Goal: Feedback & Contribution: Leave review/rating

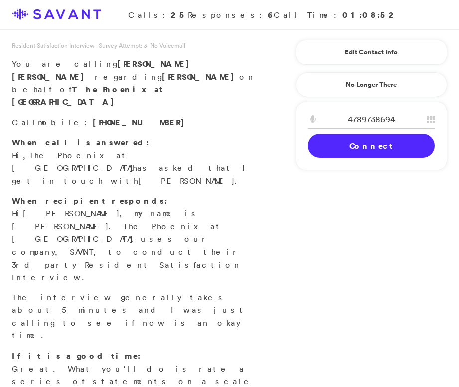
click at [377, 146] on link "Connect" at bounding box center [371, 146] width 126 height 24
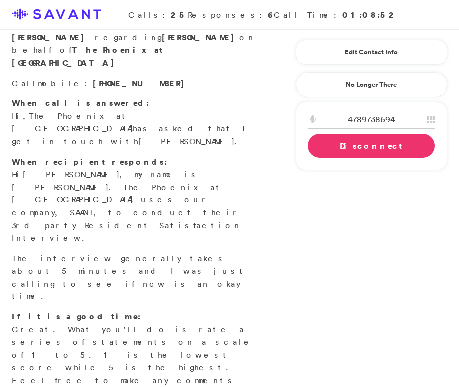
scroll to position [51, 0]
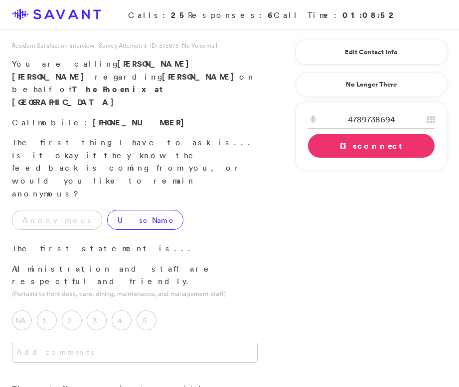
click at [109, 210] on label "Use Name" at bounding box center [145, 220] width 76 height 20
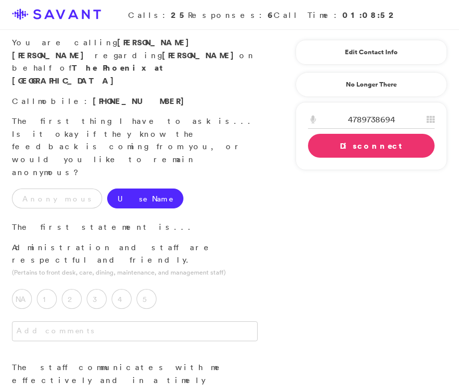
scroll to position [24, 0]
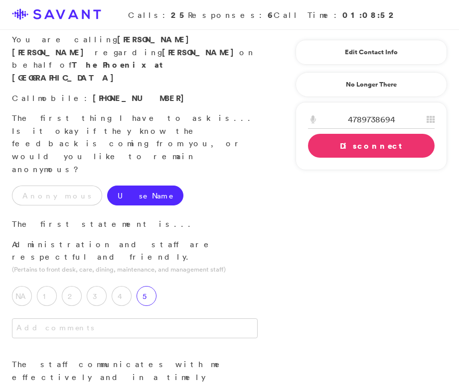
click at [148, 286] on label "5" at bounding box center [146, 296] width 20 height 20
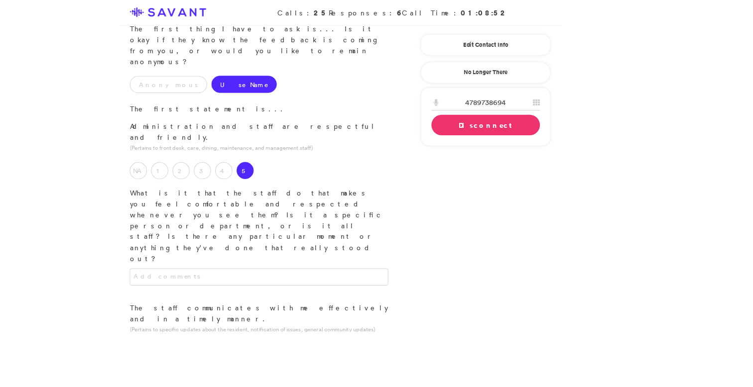
scroll to position [83, 0]
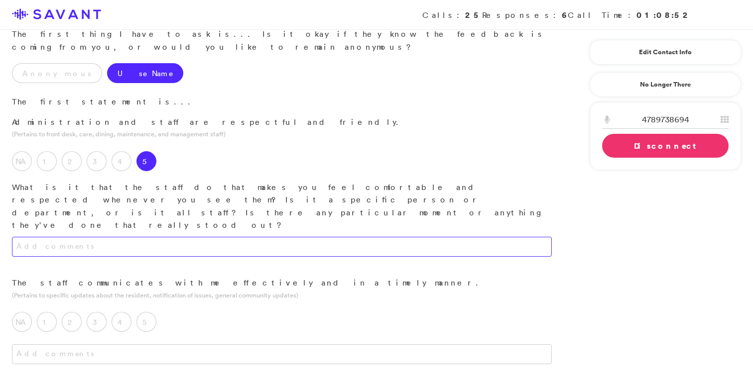
click at [321, 237] on textarea at bounding box center [282, 247] width 540 height 20
type textarea "When you first go in, the receptionist is the first person you see. They always…"
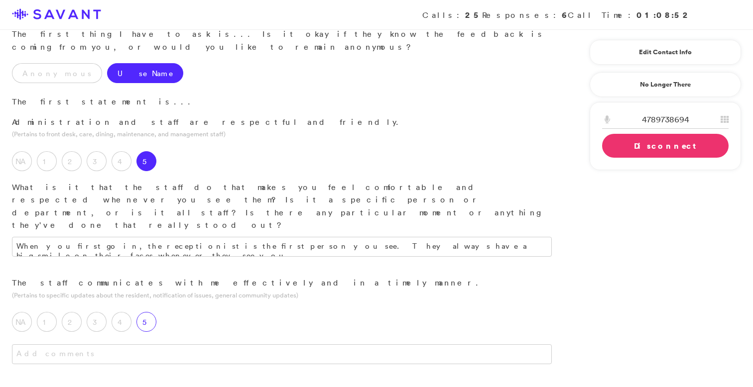
click at [152, 312] on label "5" at bounding box center [146, 322] width 20 height 20
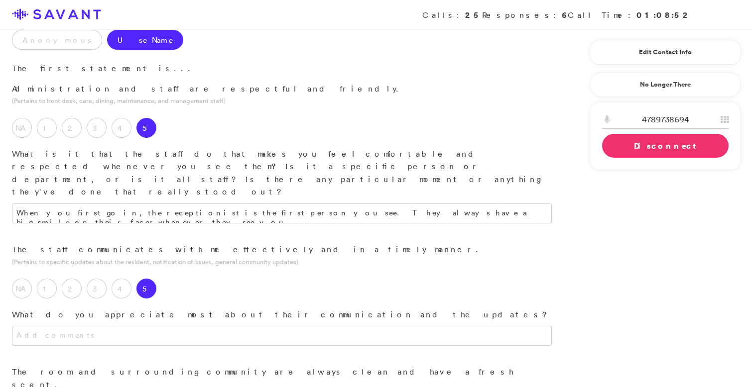
scroll to position [126, 0]
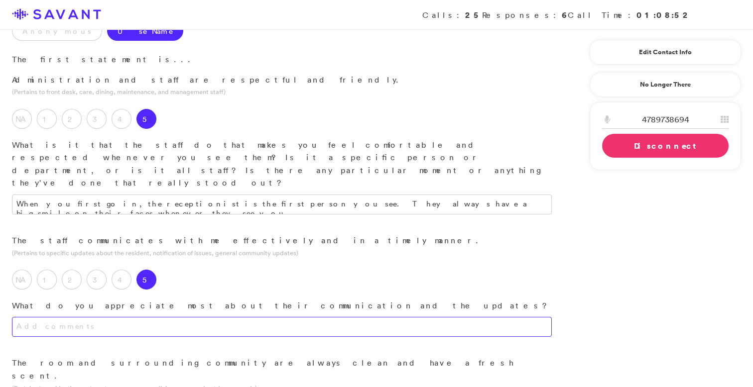
click at [155, 317] on textarea at bounding box center [282, 327] width 540 height 20
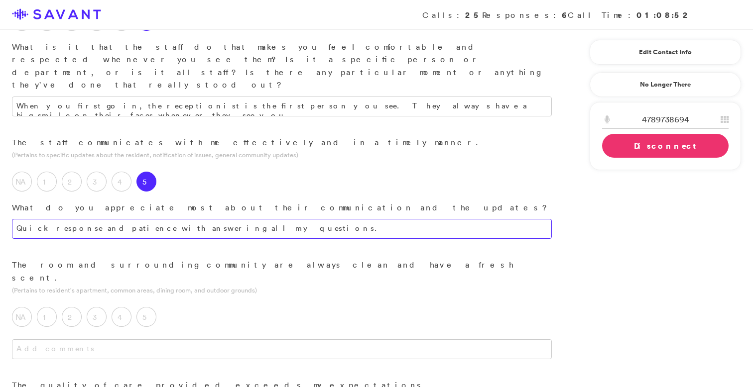
scroll to position [240, 0]
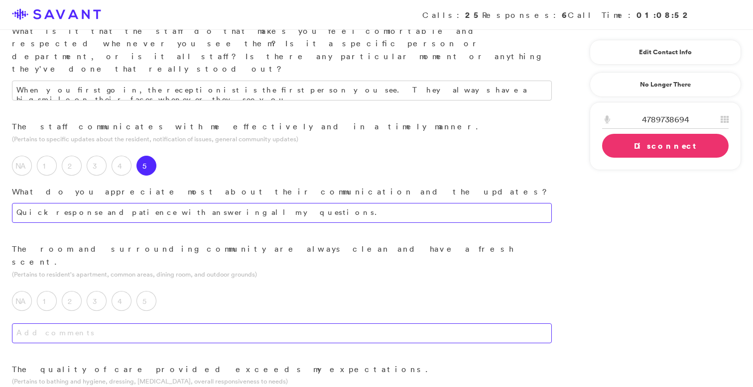
type textarea "Quick response and patience with answering all my questions."
click at [198, 324] on textarea at bounding box center [282, 334] width 540 height 20
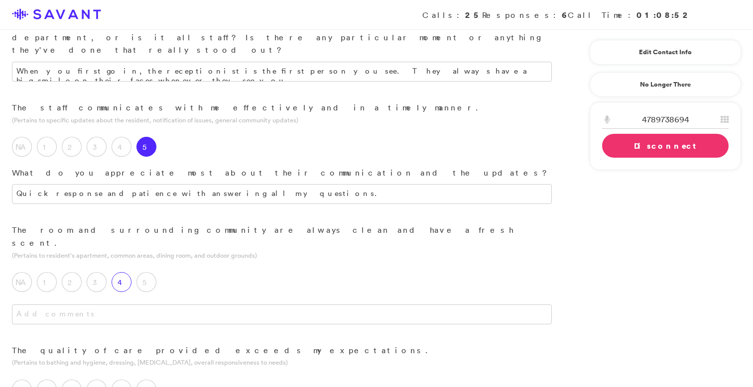
click at [128, 272] on label "4" at bounding box center [122, 282] width 20 height 20
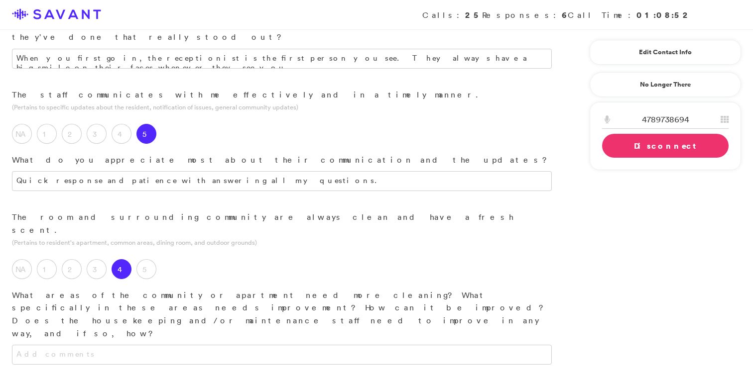
scroll to position [274, 0]
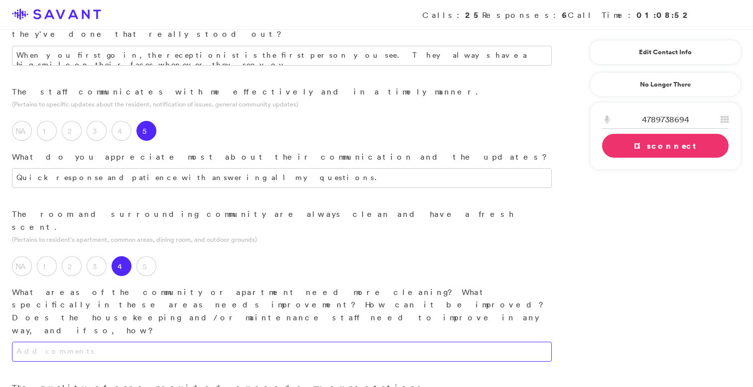
click at [157, 342] on textarea at bounding box center [282, 352] width 540 height 20
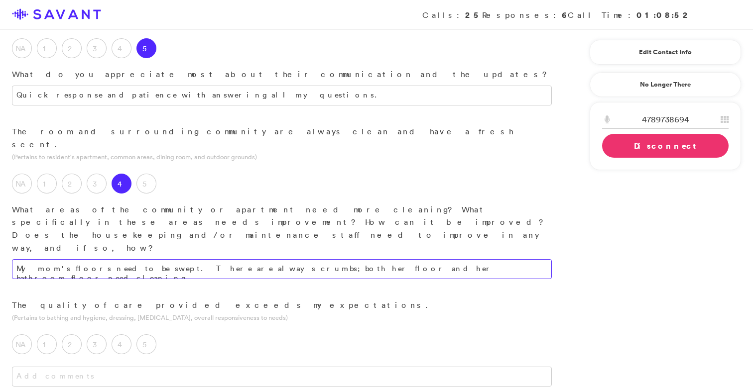
scroll to position [362, 0]
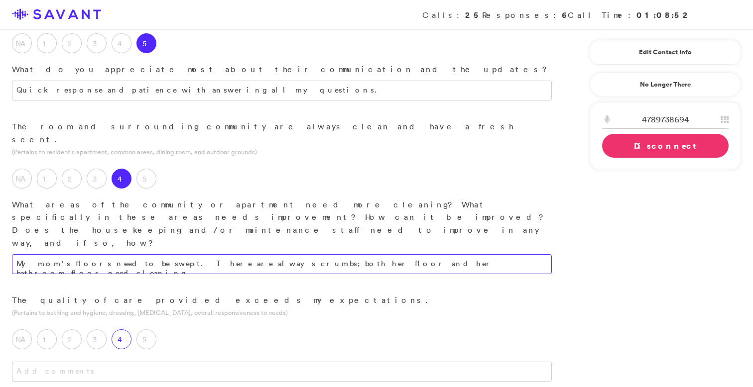
type textarea "My mom's floors need to be swept. There are always crumbs; both her floor and h…"
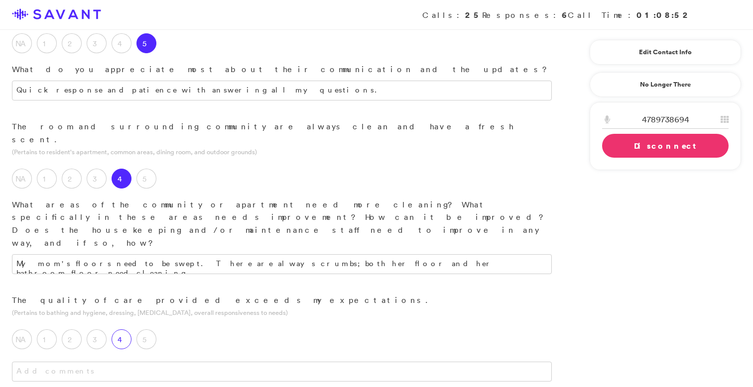
click at [127, 330] on label "4" at bounding box center [122, 340] width 20 height 20
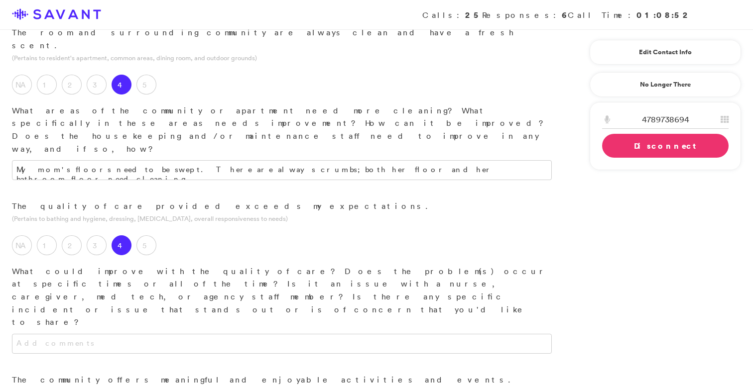
scroll to position [459, 0]
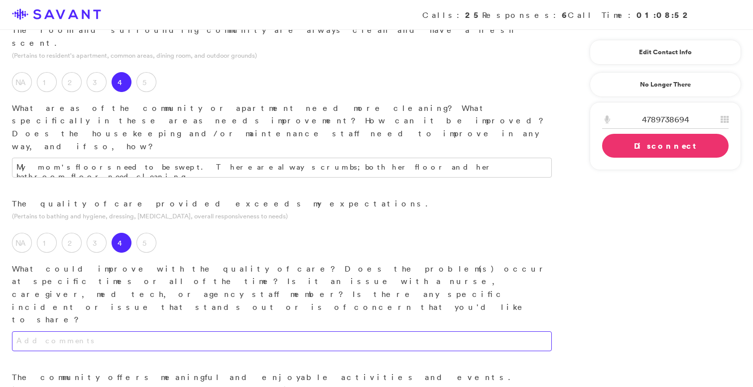
click at [232, 332] on textarea at bounding box center [282, 342] width 540 height 20
drag, startPoint x: 353, startPoint y: 214, endPoint x: 257, endPoint y: 216, distance: 95.1
click at [257, 332] on textarea "Having another staff in the Memory Care unit would make a difference. The curre…" at bounding box center [282, 342] width 540 height 20
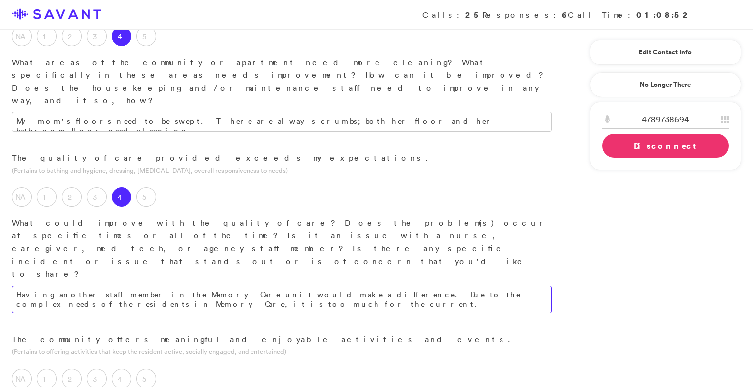
scroll to position [509, 0]
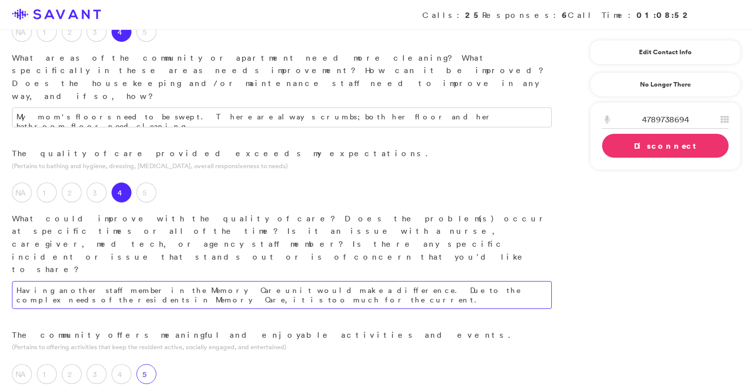
type textarea "Having another staff member in the Memory Care unit would make a difference. Du…"
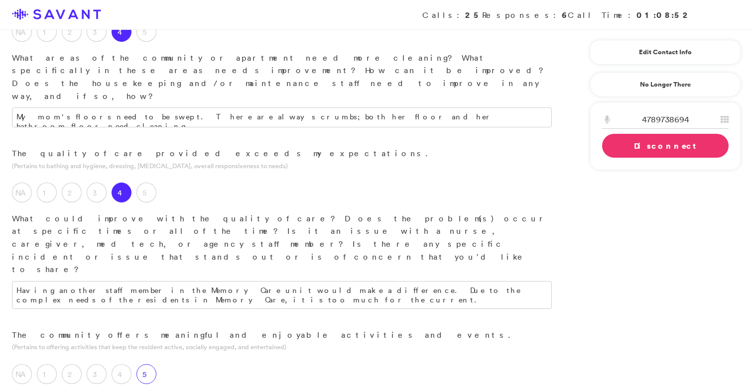
click at [151, 365] on label "5" at bounding box center [146, 375] width 20 height 20
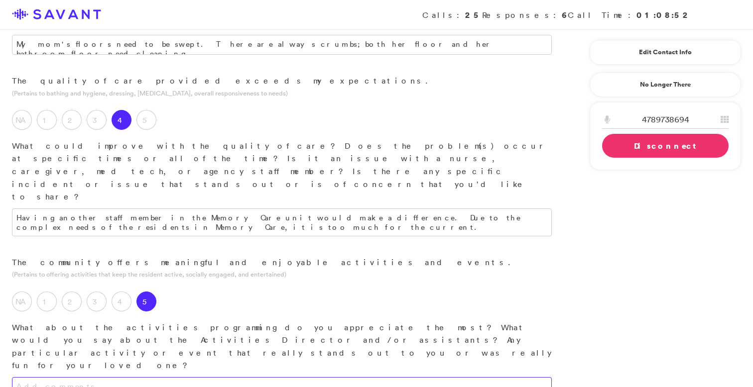
scroll to position [598, 0]
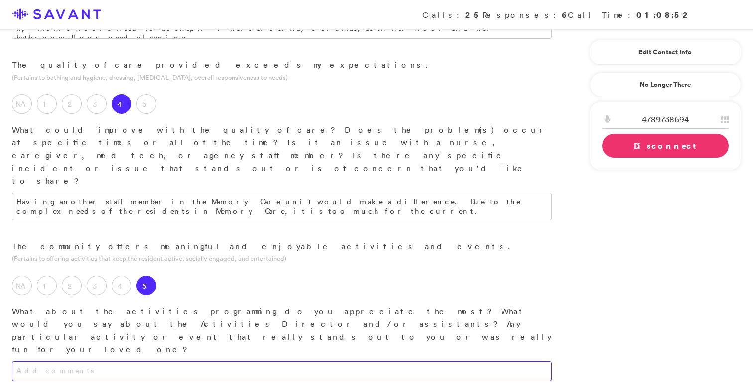
click at [186, 362] on textarea at bounding box center [282, 372] width 540 height 20
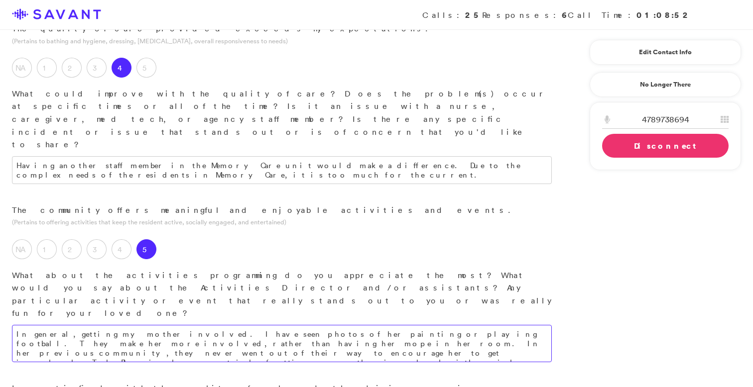
scroll to position [661, 0]
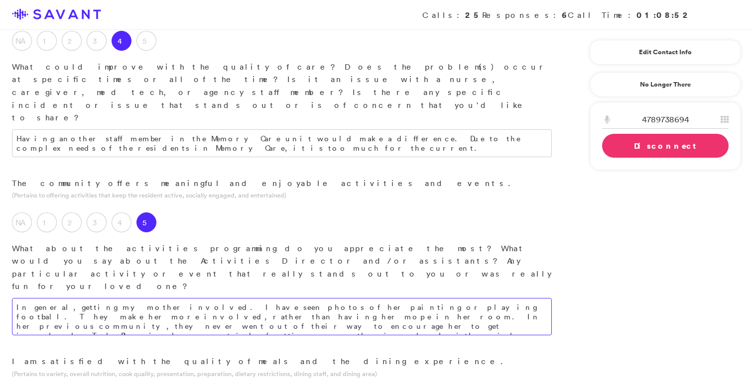
type textarea "In general, getting my mother involved. I have seen photos of her painting or p…"
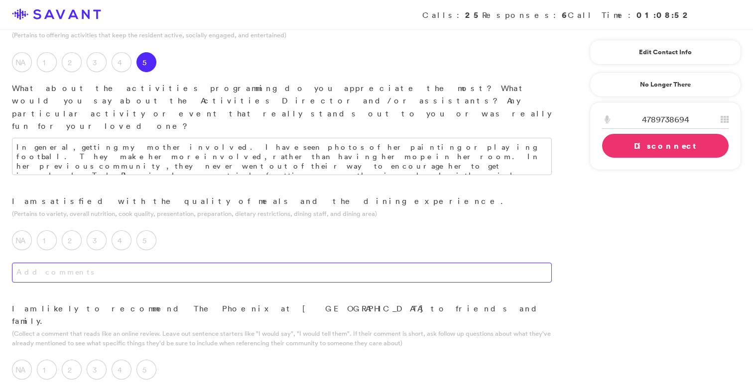
scroll to position [799, 0]
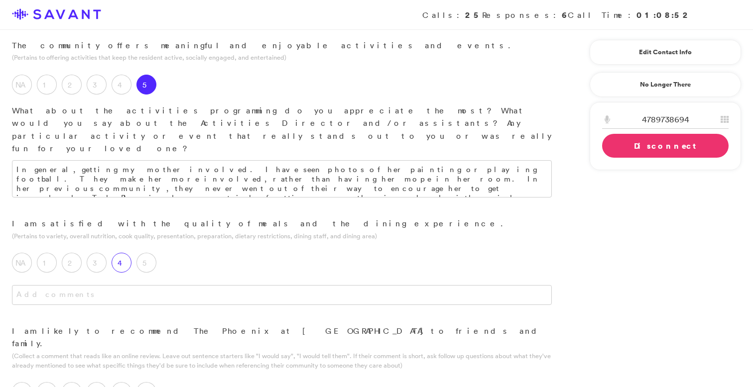
click at [125, 253] on label "4" at bounding box center [122, 263] width 20 height 20
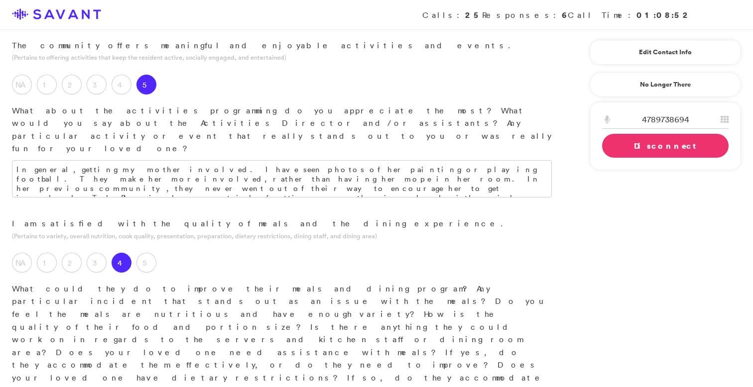
type textarea "I am not always present for the meals. No complaints about the food, so far."
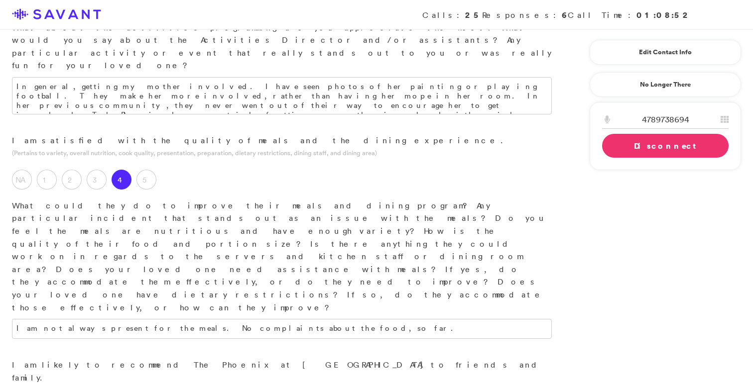
scroll to position [897, 0]
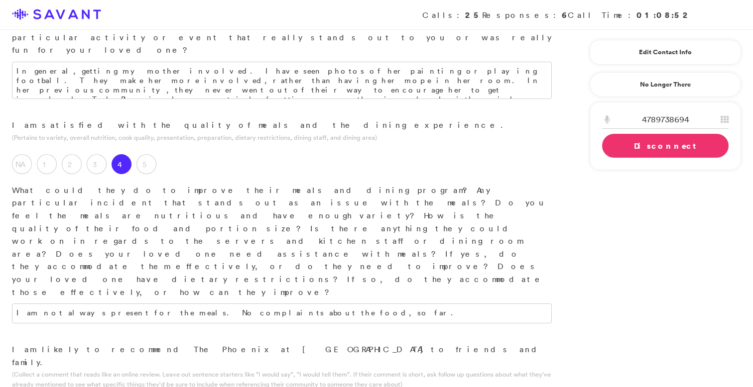
type textarea "Great facility, great staff, better environment for the resident. Great program…"
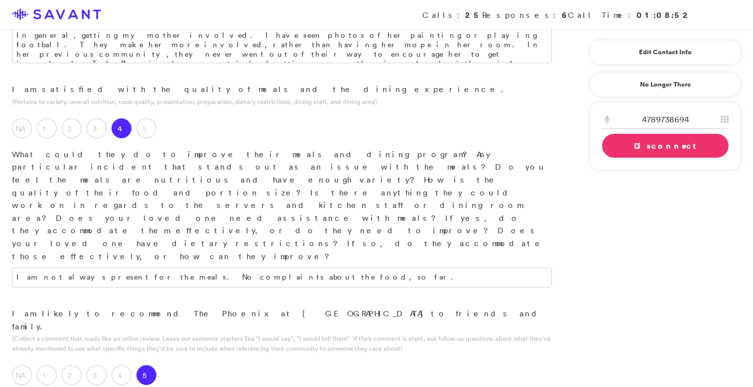
scroll to position [942, 0]
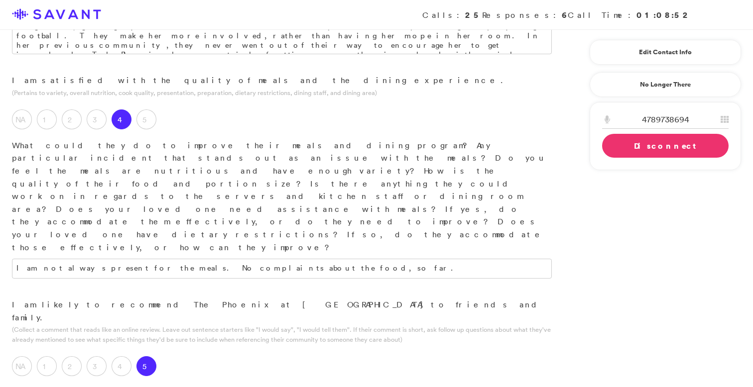
type textarea "The facility and the social programs."
type textarea "N"
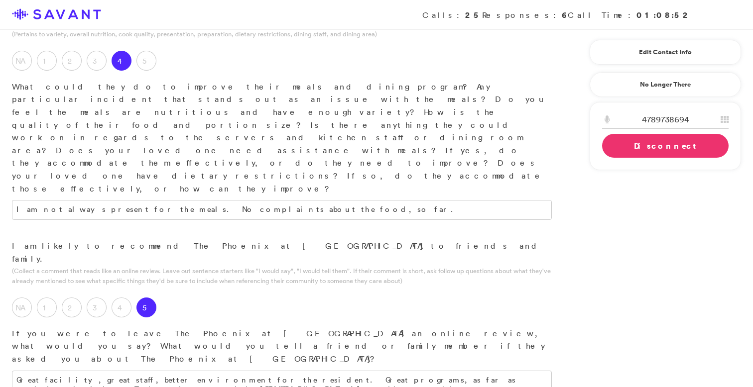
scroll to position [1003, 0]
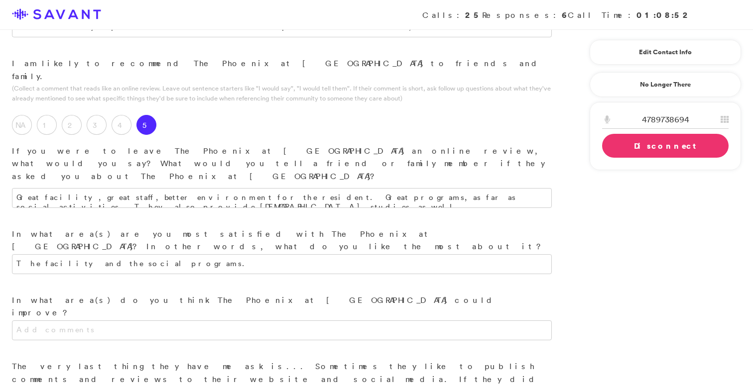
scroll to position [1185, 0]
click at [458, 142] on link "Disconnect" at bounding box center [665, 146] width 126 height 24
